Goal: Find specific page/section: Find specific page/section

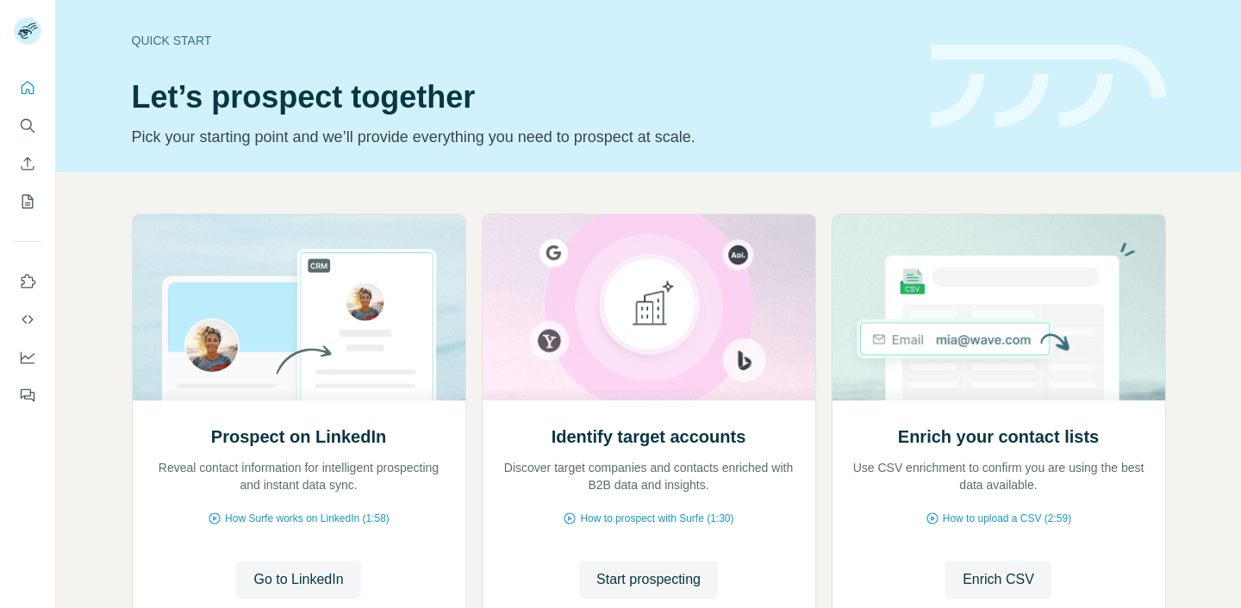
click at [16, 118] on button "Search" at bounding box center [28, 125] width 28 height 31
click at [27, 122] on icon "Search" at bounding box center [27, 125] width 17 height 17
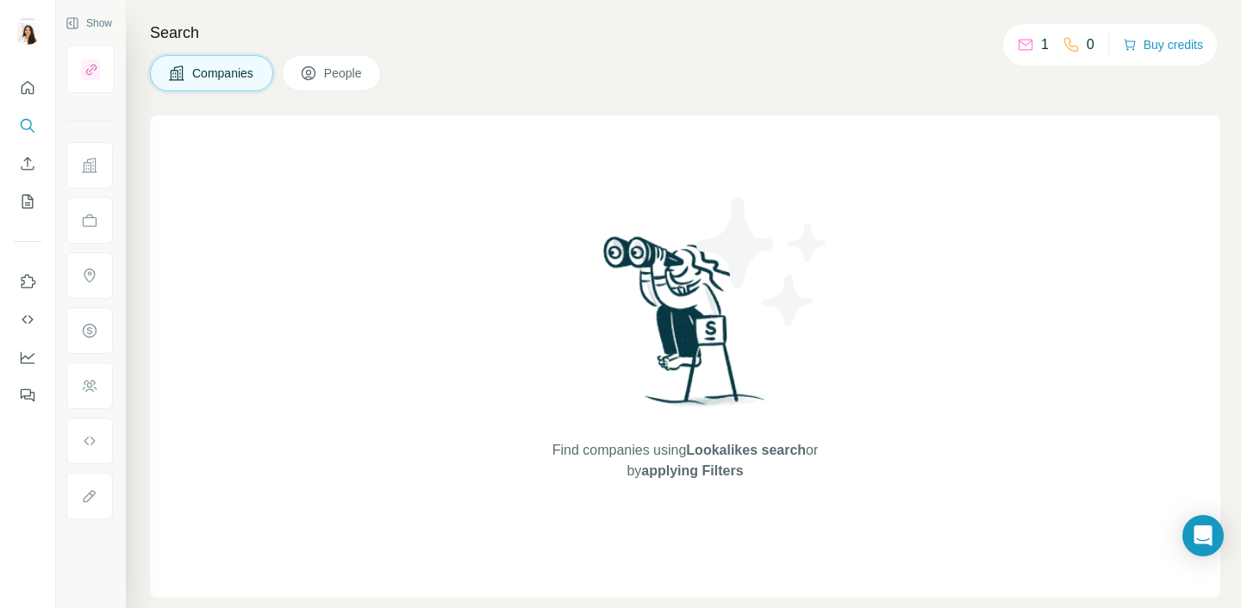
click at [312, 80] on icon at bounding box center [309, 73] width 14 height 14
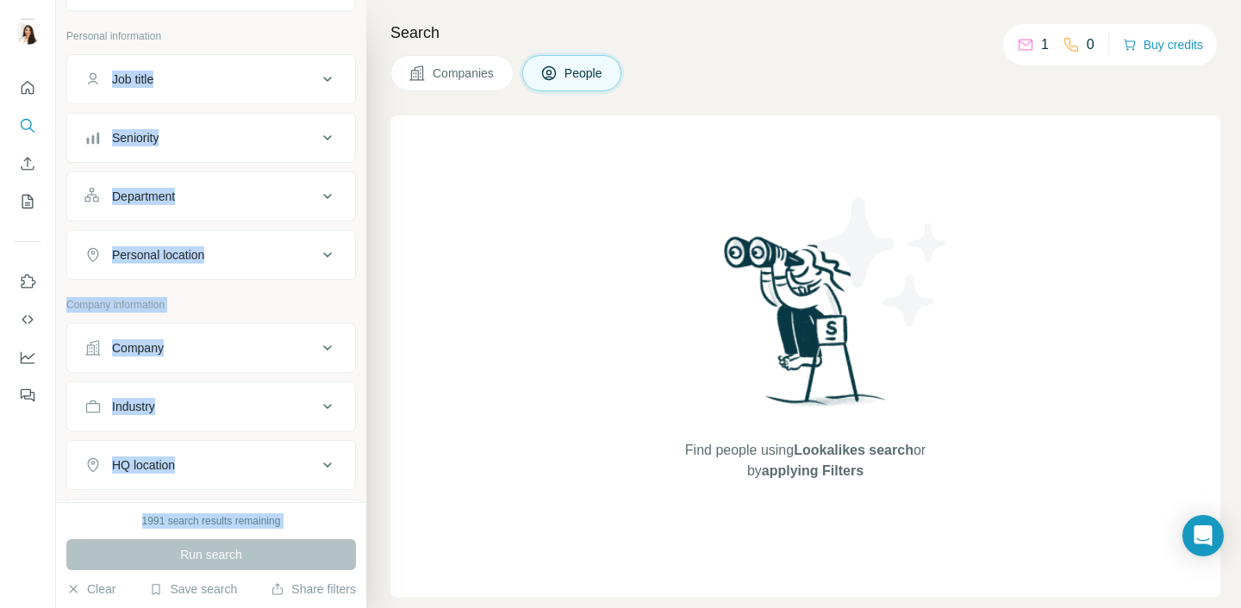
scroll to position [354, 0]
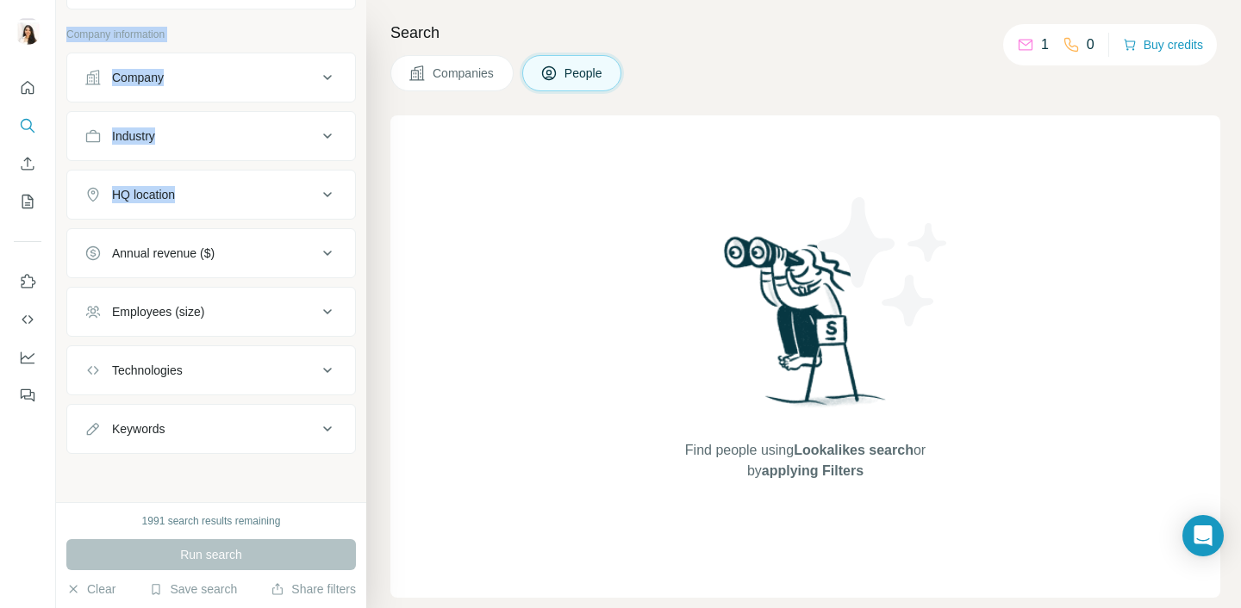
drag, startPoint x: 285, startPoint y: 115, endPoint x: 229, endPoint y: 209, distance: 109.4
click at [229, 209] on div "Company lookalikes Personal information Job title Seniority Department Personal…" at bounding box center [211, 72] width 290 height 763
